Goal: Information Seeking & Learning: Check status

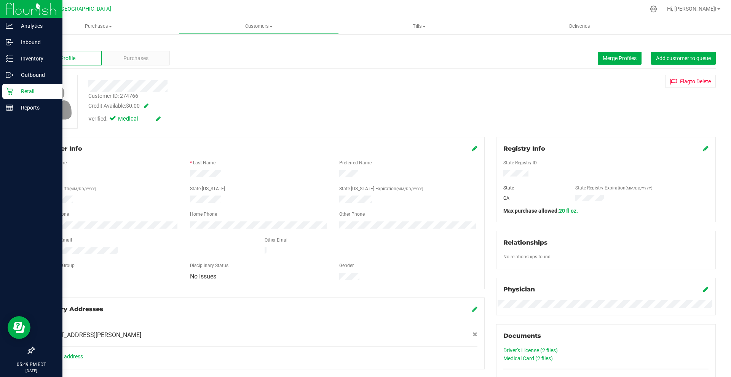
click at [28, 93] on p "Retail" at bounding box center [36, 91] width 46 height 9
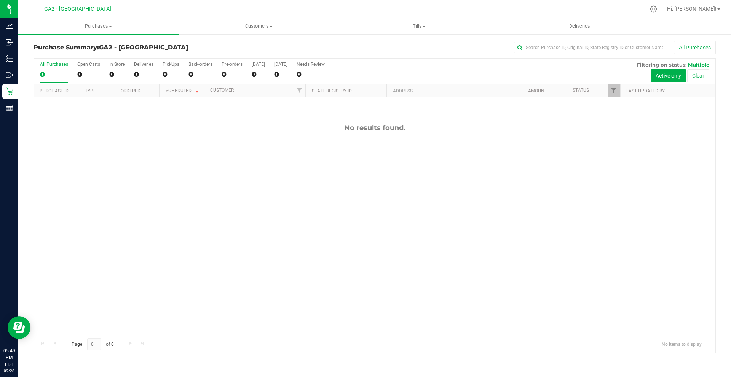
scroll to position [38, 0]
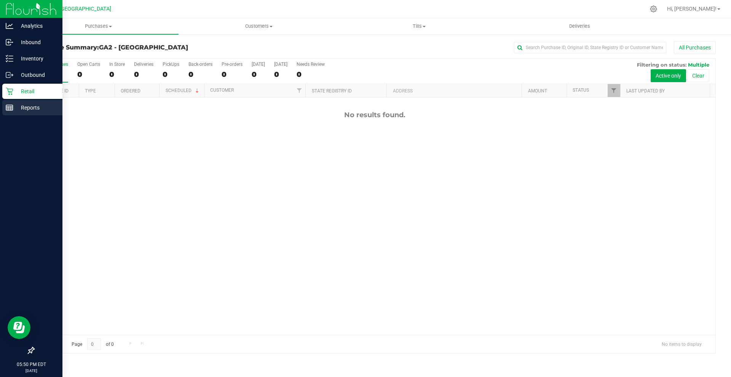
click at [14, 103] on div "Reports" at bounding box center [32, 107] width 60 height 15
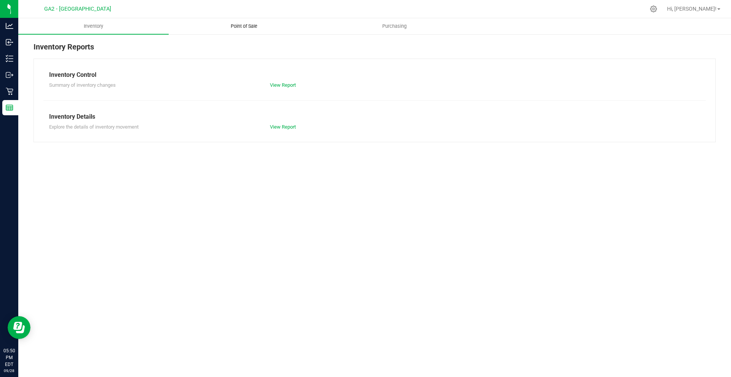
click at [255, 24] on span "Point of Sale" at bounding box center [243, 26] width 47 height 7
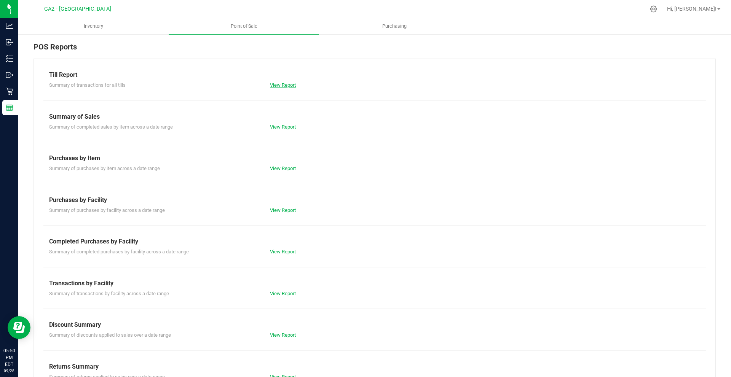
click at [290, 85] on link "View Report" at bounding box center [283, 85] width 26 height 6
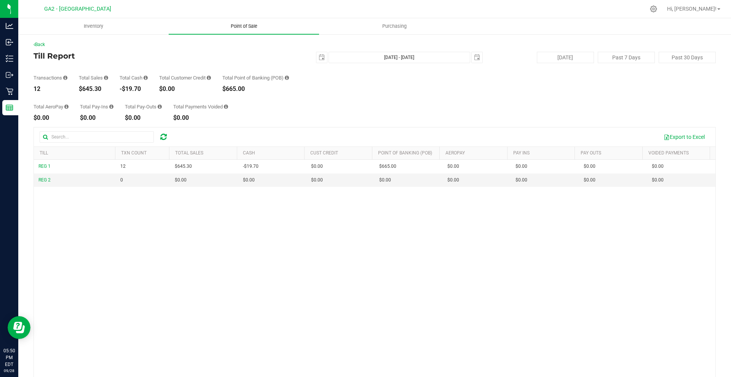
click at [241, 23] on span "Point of Sale" at bounding box center [243, 26] width 47 height 7
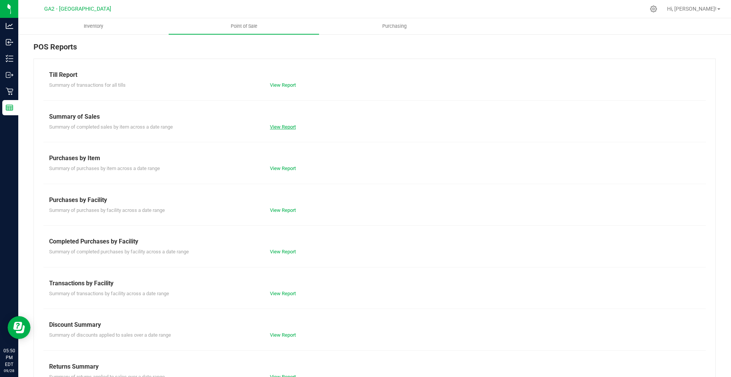
click at [270, 126] on link "View Report" at bounding box center [283, 127] width 26 height 6
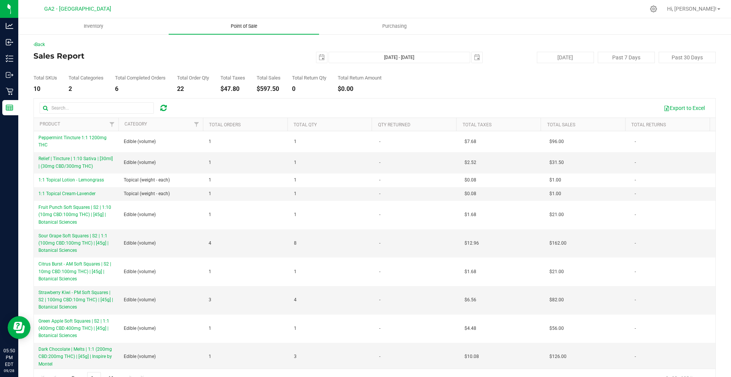
click at [249, 30] on uib-tab-heading "Point of Sale" at bounding box center [244, 26] width 150 height 16
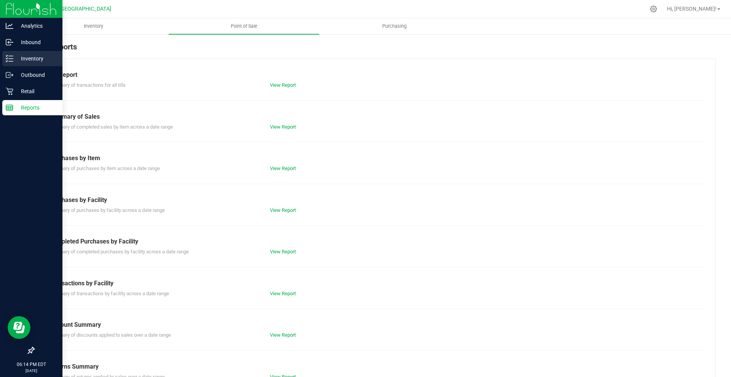
click at [32, 59] on p "Inventory" at bounding box center [36, 58] width 46 height 9
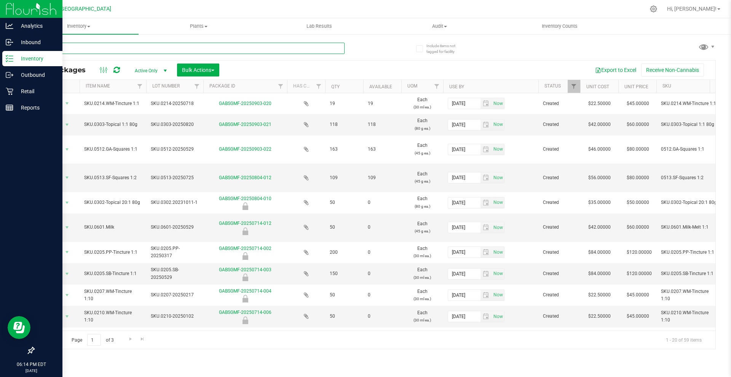
click at [133, 48] on input "text" at bounding box center [189, 48] width 311 height 11
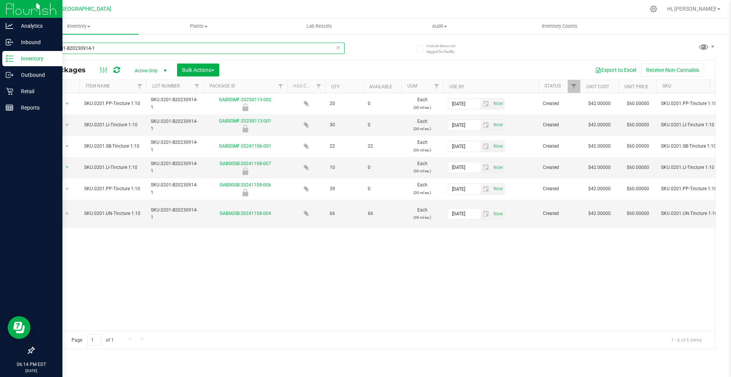
type input "SKU.0201-B20230914-1"
click at [339, 44] on icon at bounding box center [337, 47] width 5 height 9
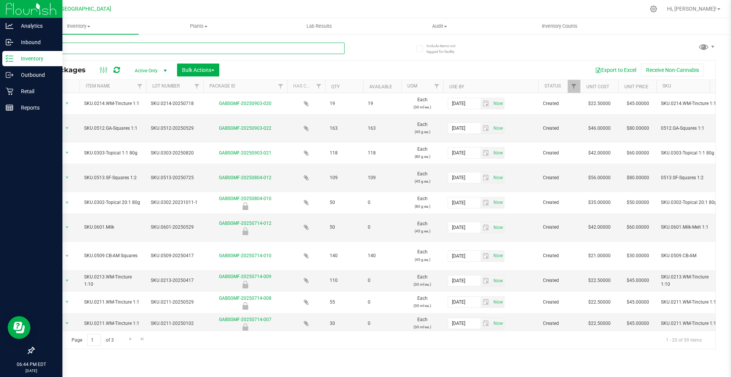
click at [291, 48] on input "text" at bounding box center [189, 48] width 311 height 11
click at [72, 27] on span "Inventory" at bounding box center [78, 26] width 120 height 7
click at [89, 56] on li "All inventory" at bounding box center [78, 55] width 120 height 9
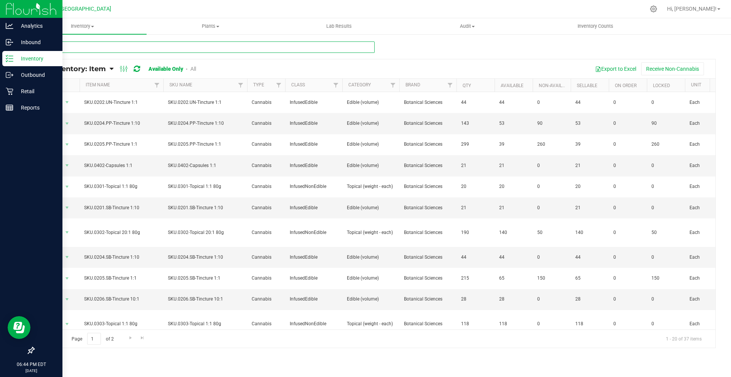
click at [207, 49] on input "text" at bounding box center [204, 47] width 341 height 11
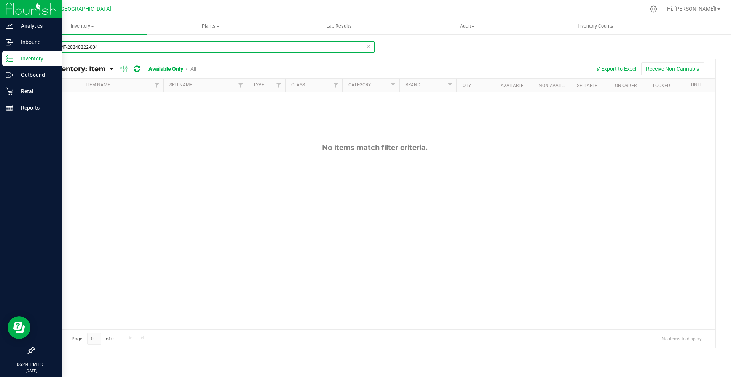
type input "GABSGMF-20240222-004"
click at [367, 47] on icon at bounding box center [368, 46] width 5 height 9
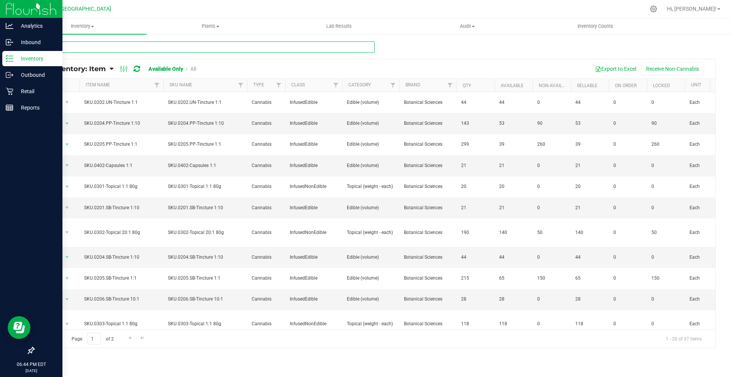
click at [351, 49] on input "text" at bounding box center [204, 47] width 341 height 11
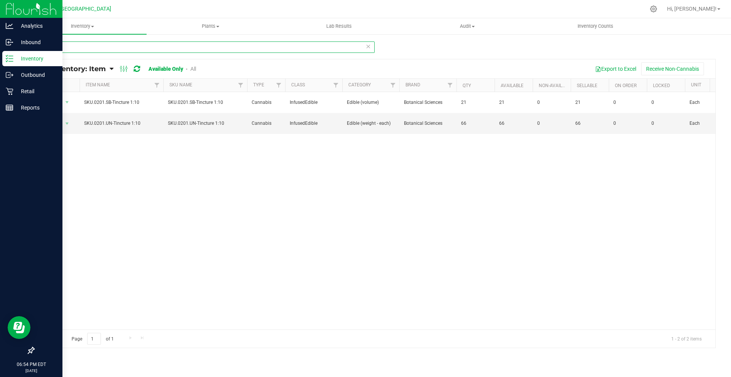
type input "201"
click at [40, 110] on p "Reports" at bounding box center [36, 107] width 46 height 9
click at [42, 109] on p "Reports" at bounding box center [36, 107] width 46 height 9
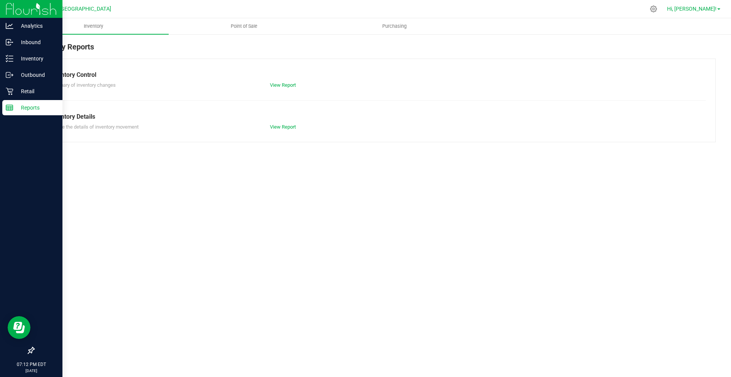
drag, startPoint x: 723, startPoint y: 10, endPoint x: 712, endPoint y: 6, distance: 12.3
click at [720, 10] on div "Hi, [PERSON_NAME]!" at bounding box center [694, 9] width 65 height 15
click at [709, 4] on div "Hi, [PERSON_NAME]!" at bounding box center [693, 8] width 59 height 13
click at [706, 11] on span "Hi, [PERSON_NAME]!" at bounding box center [691, 9] width 49 height 6
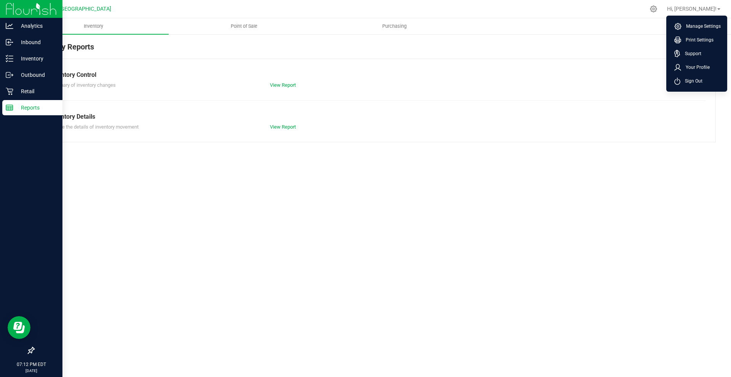
click at [682, 82] on li "Sign Out" at bounding box center [696, 81] width 57 height 14
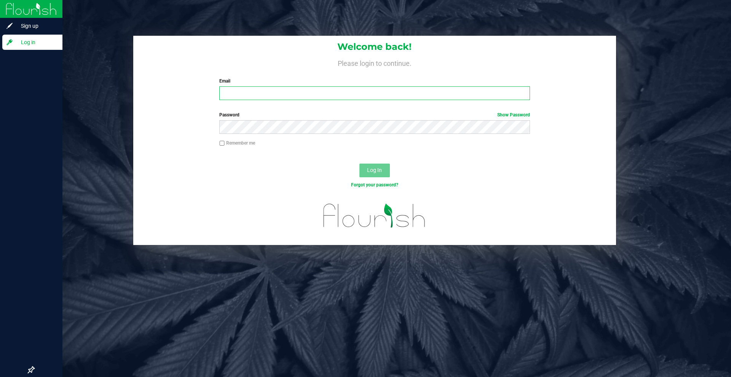
click at [372, 88] on input "Email" at bounding box center [374, 93] width 310 height 14
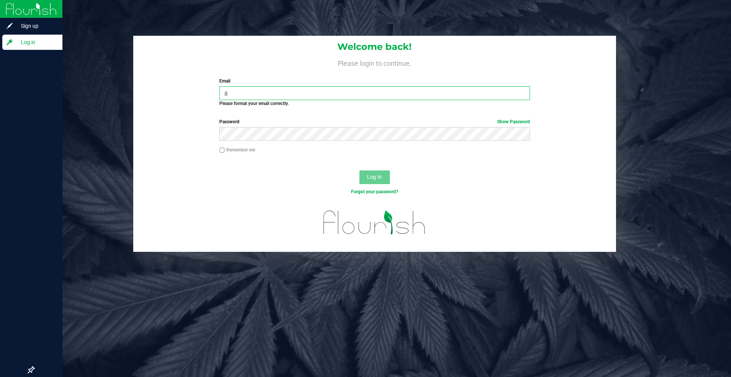
type input "[EMAIL_ADDRESS][DOMAIN_NAME]"
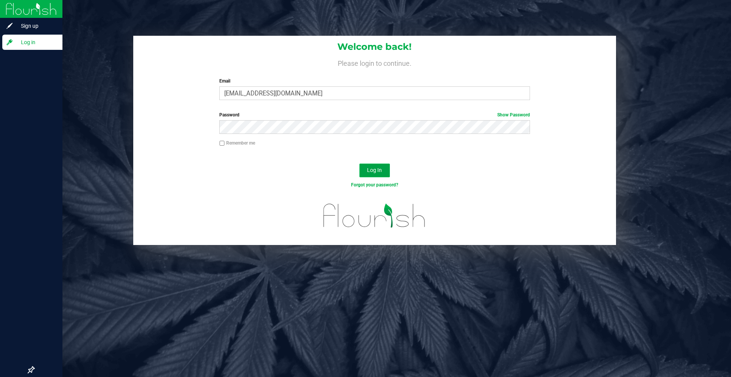
click at [370, 165] on button "Log In" at bounding box center [374, 171] width 30 height 14
